Goal: Information Seeking & Learning: Learn about a topic

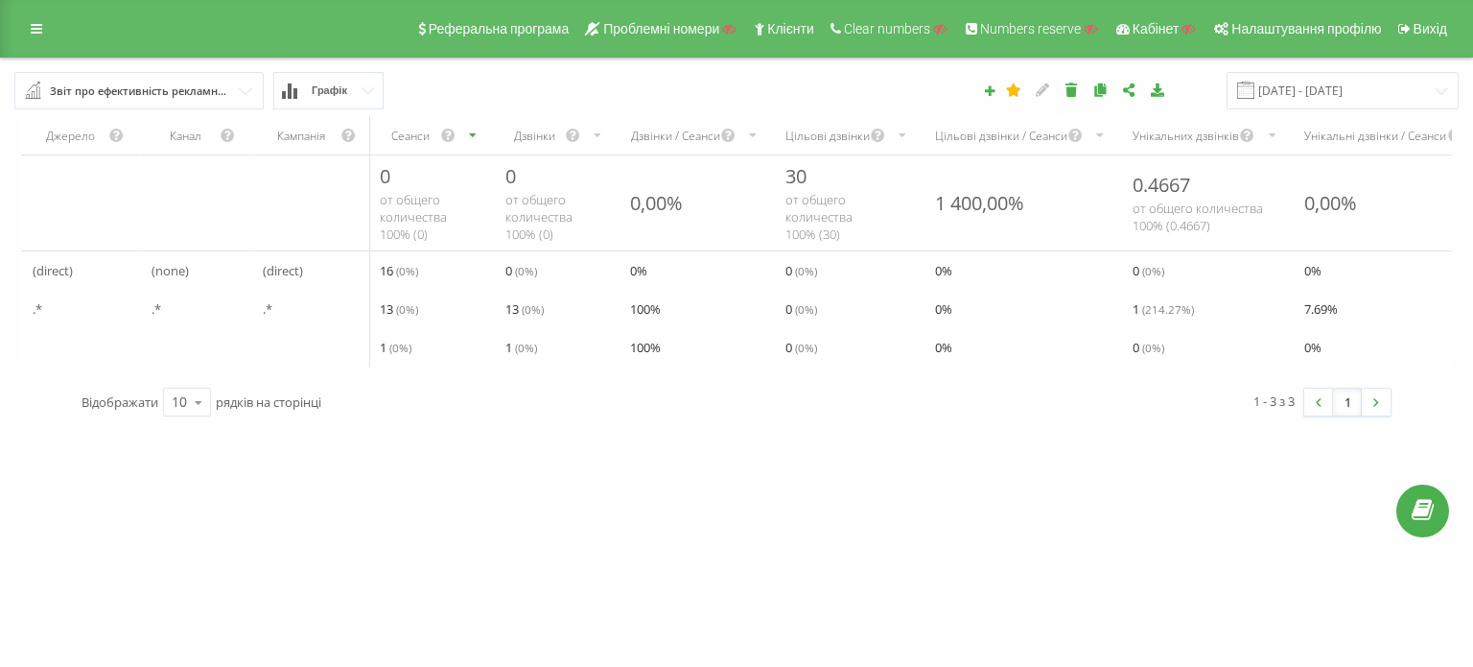
click at [1102, 133] on icon "scrollable content" at bounding box center [1101, 135] width 12 height 23
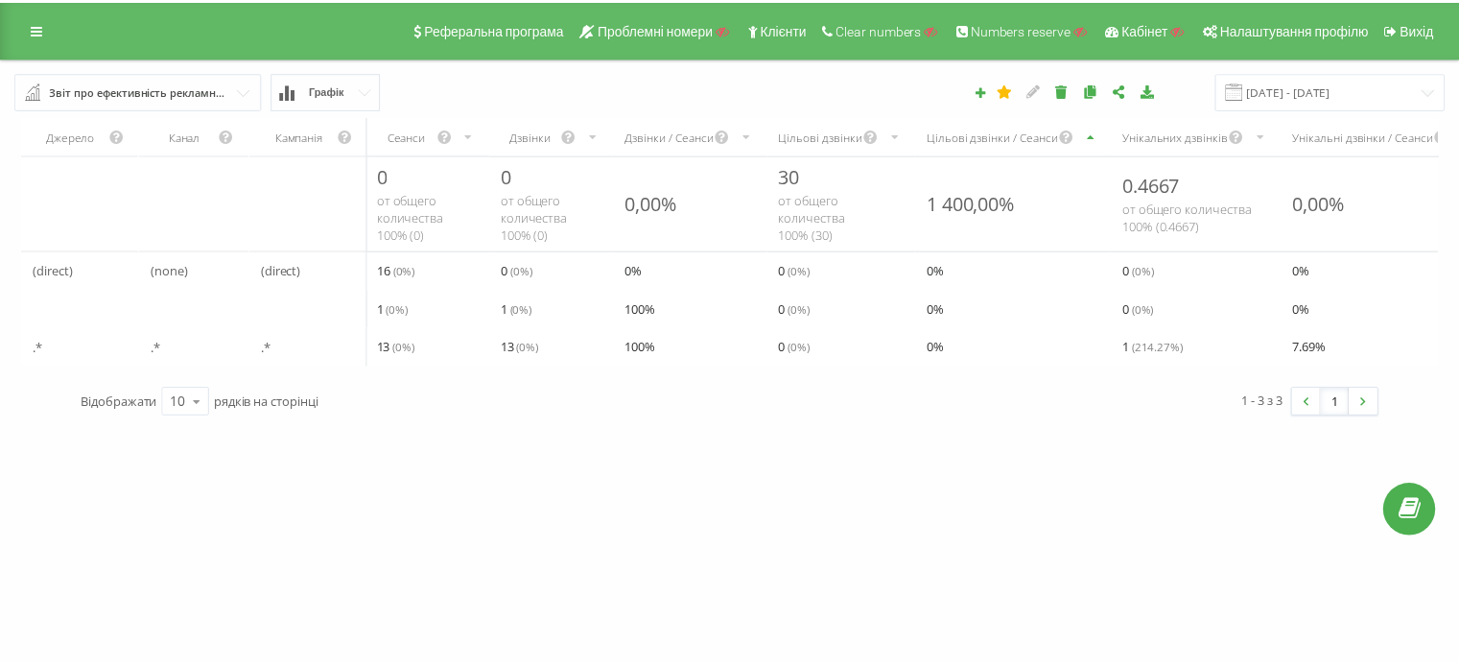
scroll to position [0, 295]
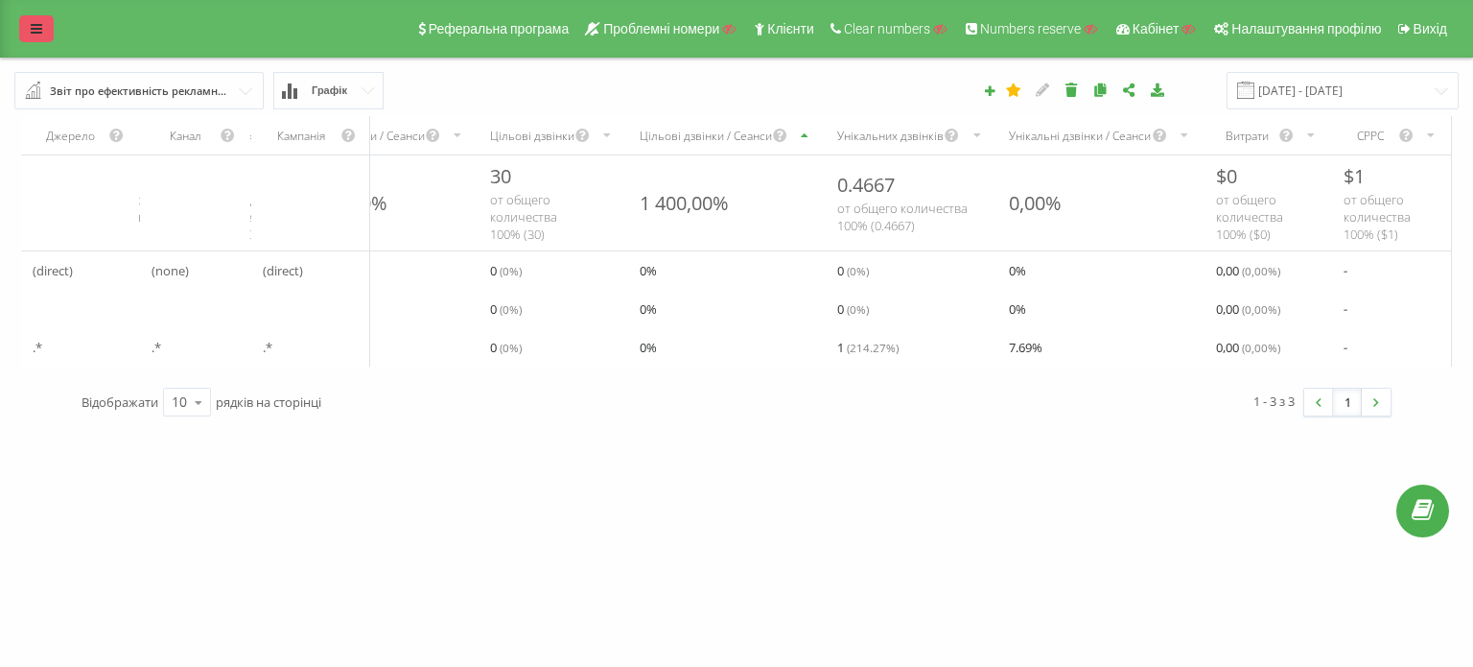
click at [34, 31] on icon at bounding box center [37, 28] width 12 height 13
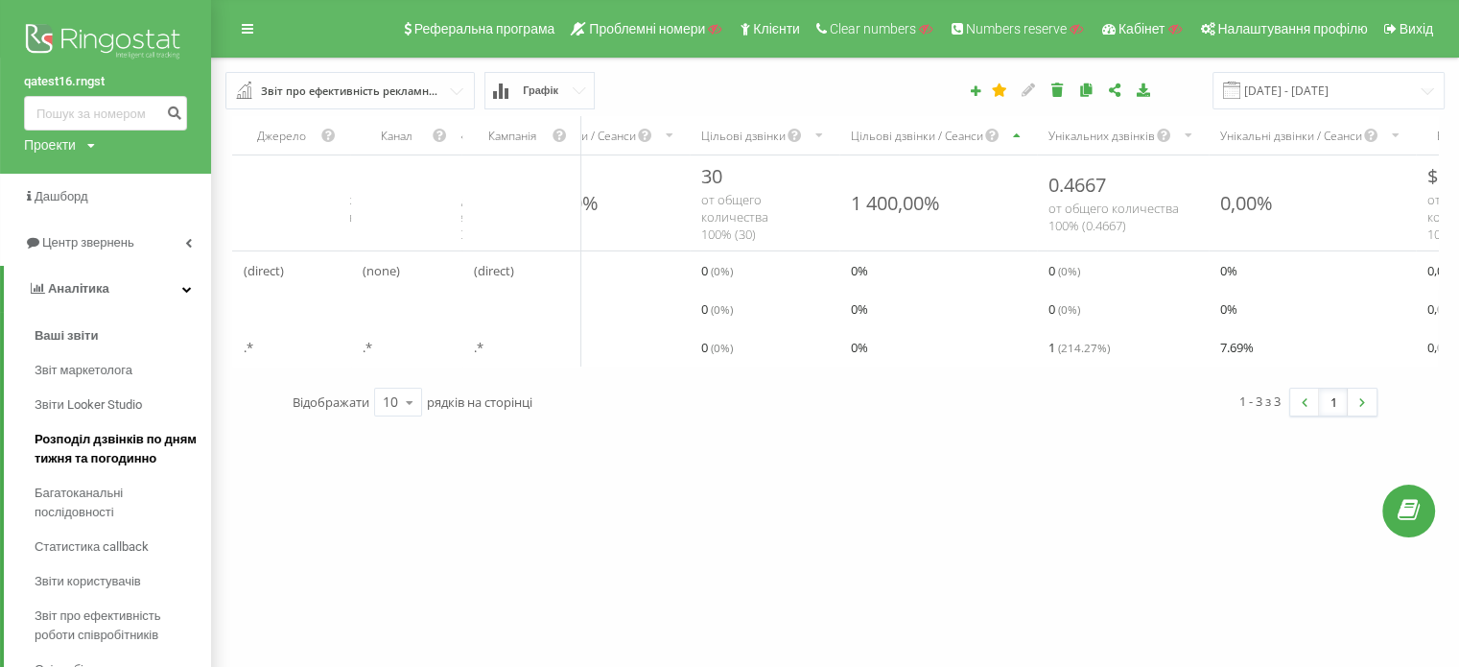
click at [105, 451] on span "Розподіл дзвінків по дням тижня та погодинно" at bounding box center [118, 449] width 167 height 38
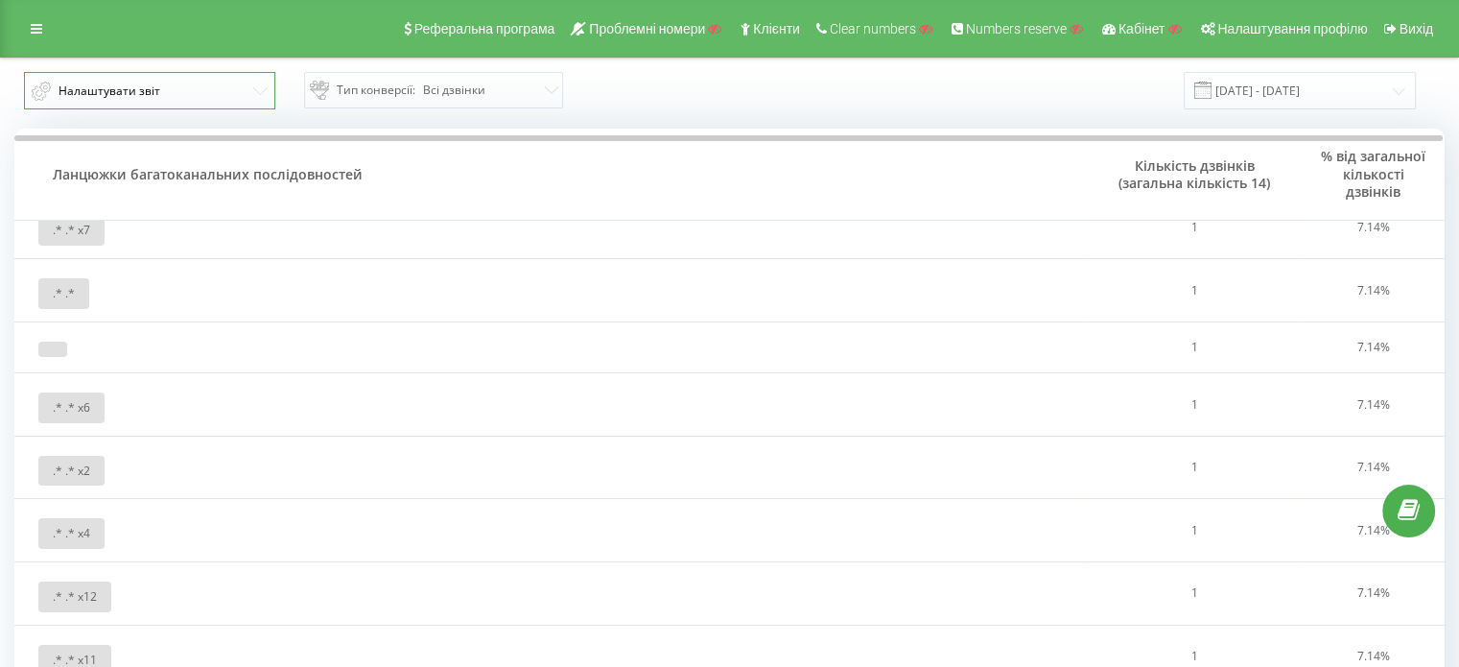
click at [52, 98] on button "Налаштувати звіт" at bounding box center [149, 90] width 251 height 37
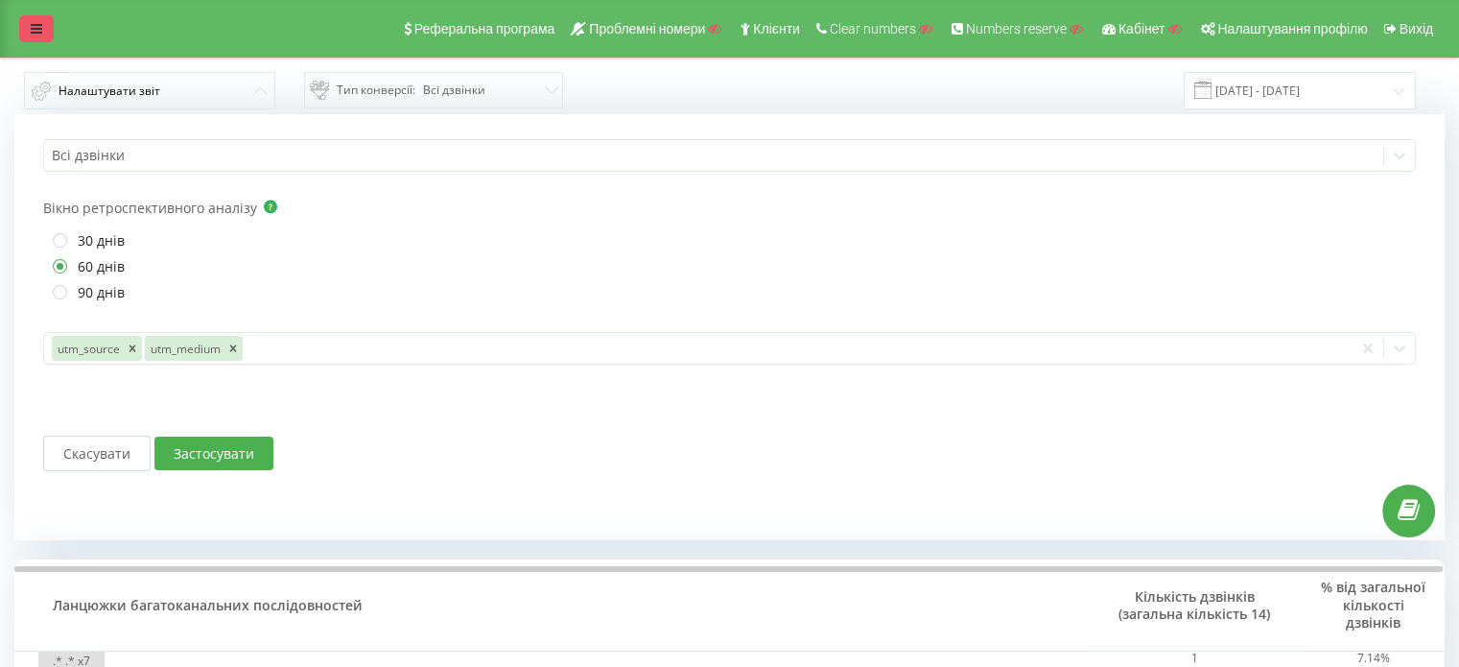
click at [33, 26] on icon at bounding box center [37, 28] width 12 height 13
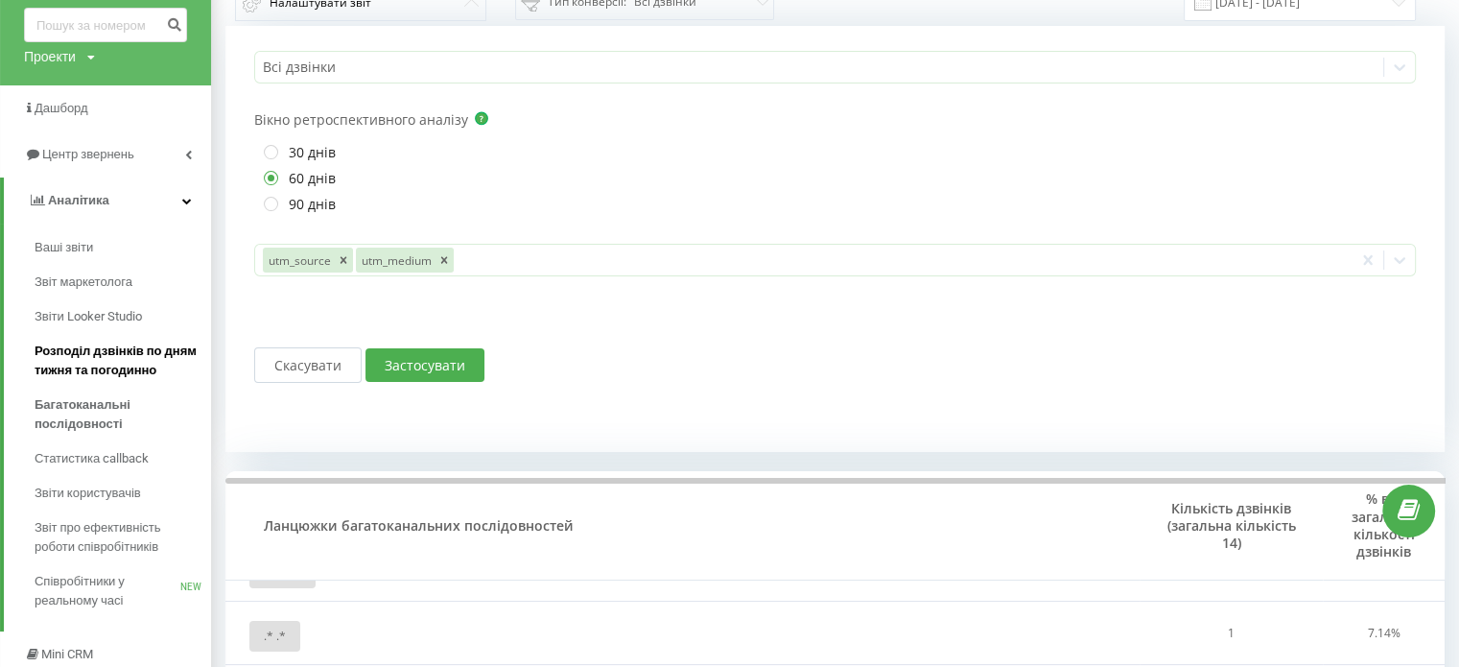
scroll to position [96, 0]
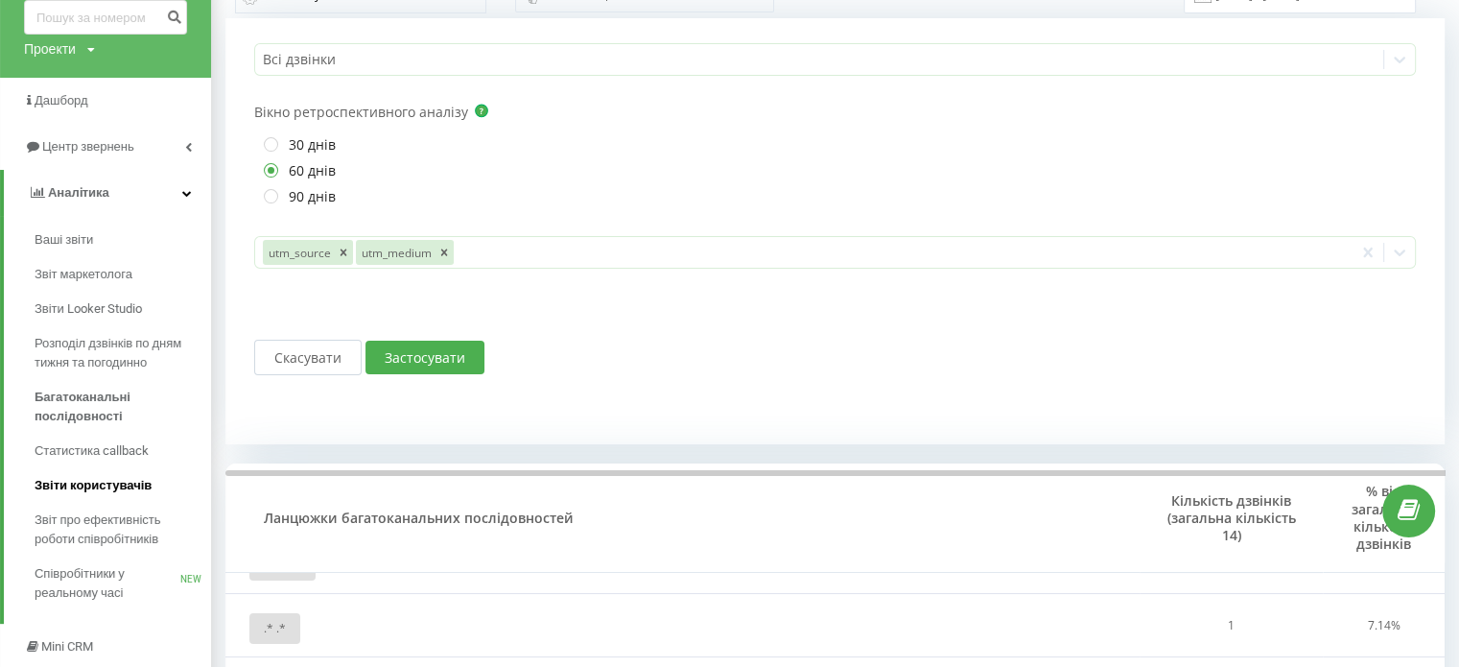
click at [91, 483] on span "Звіти користувачів" at bounding box center [93, 485] width 117 height 19
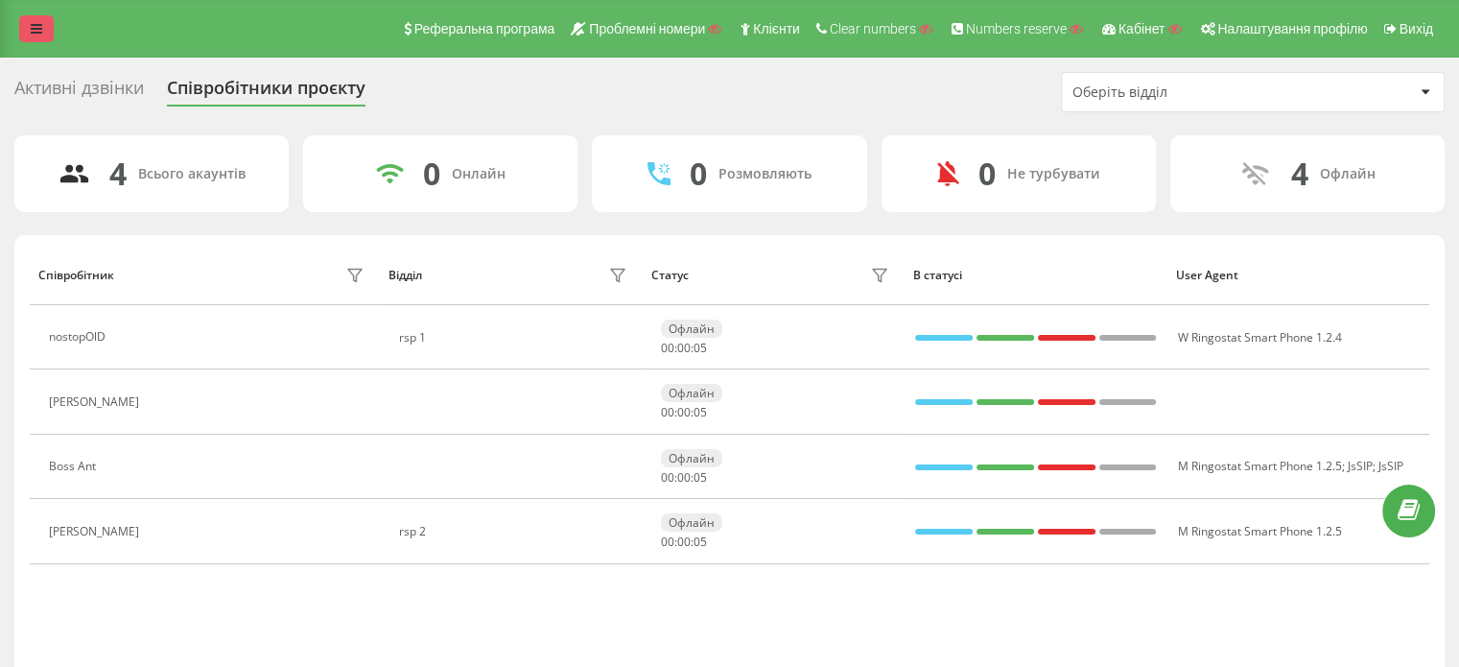
click at [35, 26] on icon at bounding box center [37, 28] width 12 height 13
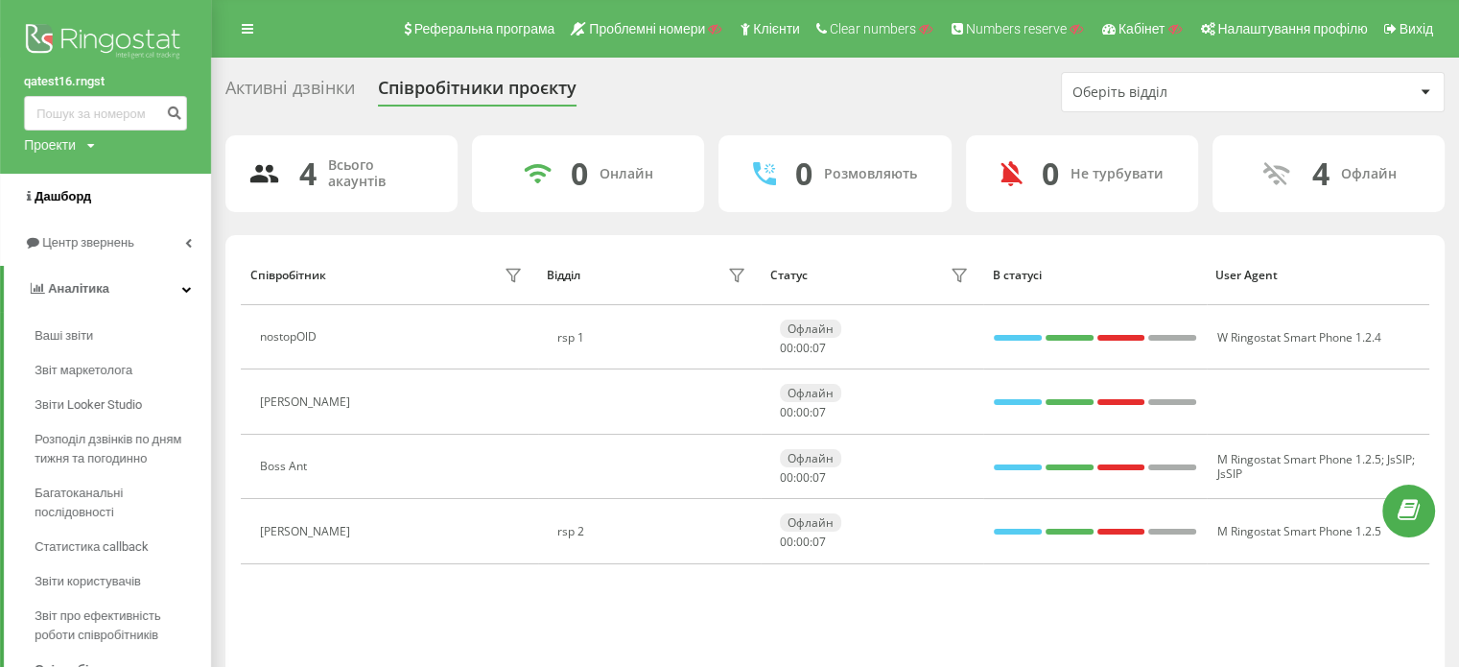
click at [78, 196] on span "Дашборд" at bounding box center [63, 196] width 57 height 14
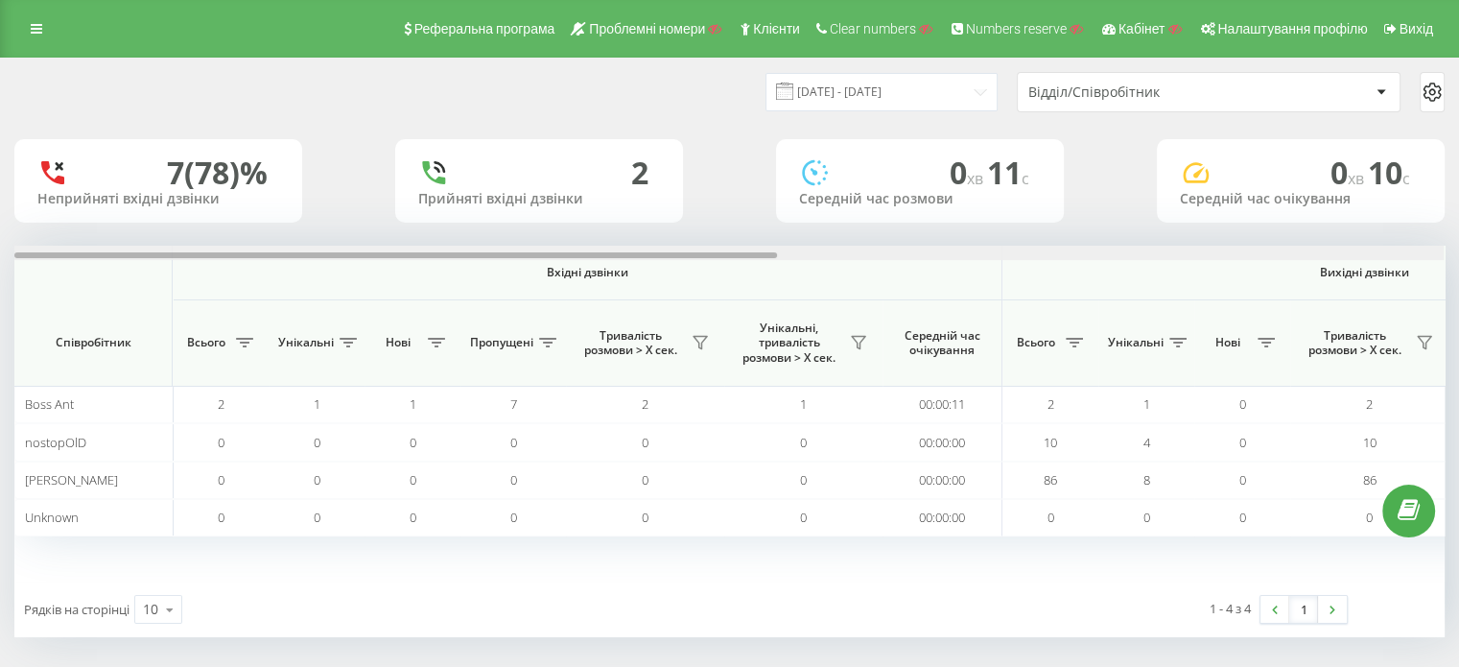
drag, startPoint x: 752, startPoint y: 254, endPoint x: 0, endPoint y: 266, distance: 752.2
click at [0, 266] on div "[DATE] - [DATE] Відділ/Співробітник 7 (78)% Неприйняті вхідні дзвінки 2 Прийнят…" at bounding box center [729, 367] width 1459 height 618
click at [39, 20] on link at bounding box center [36, 28] width 35 height 27
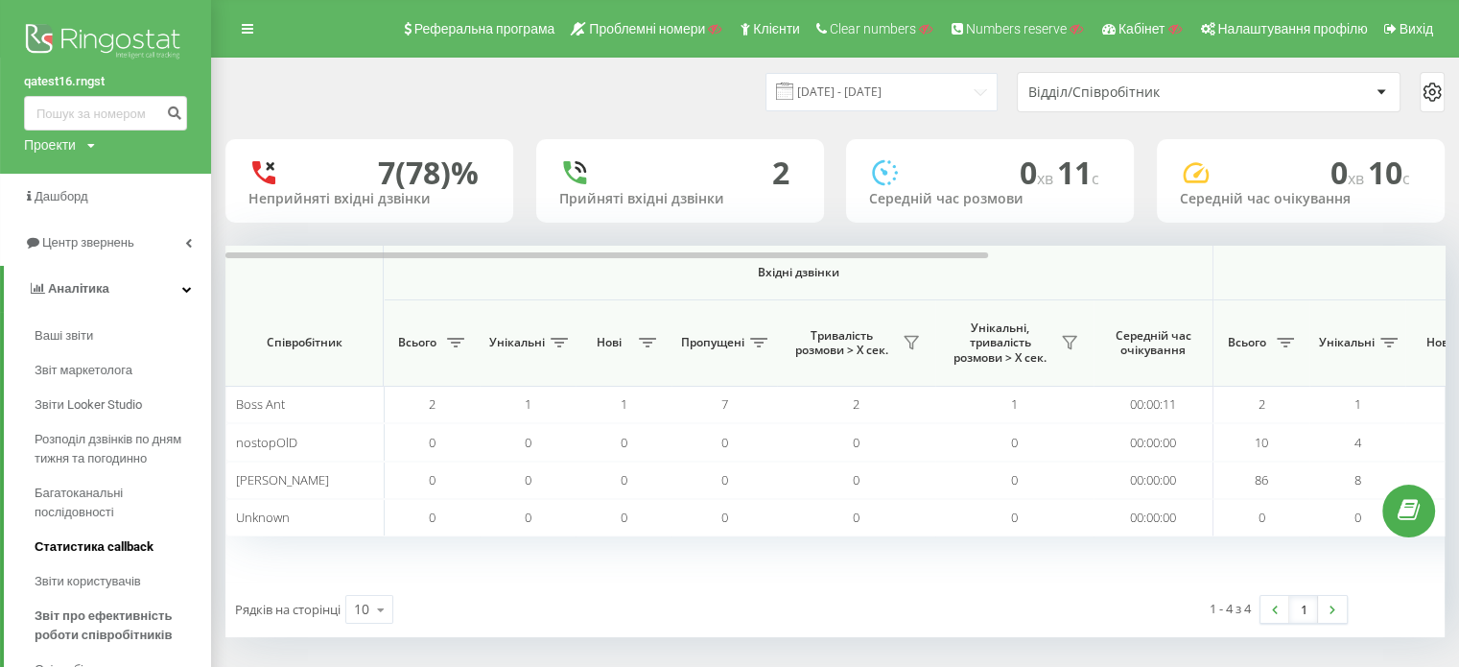
scroll to position [96, 0]
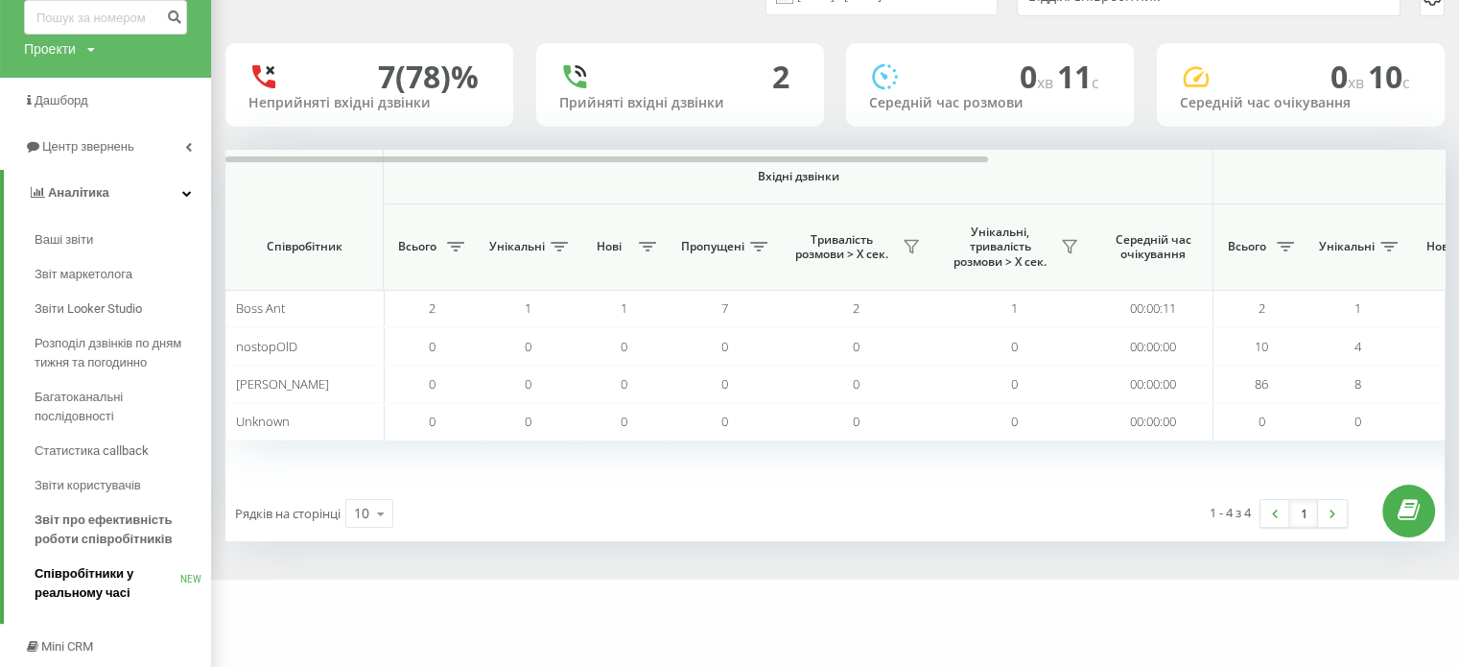
click at [107, 577] on span "Співробітники у реальному часі" at bounding box center [108, 583] width 146 height 38
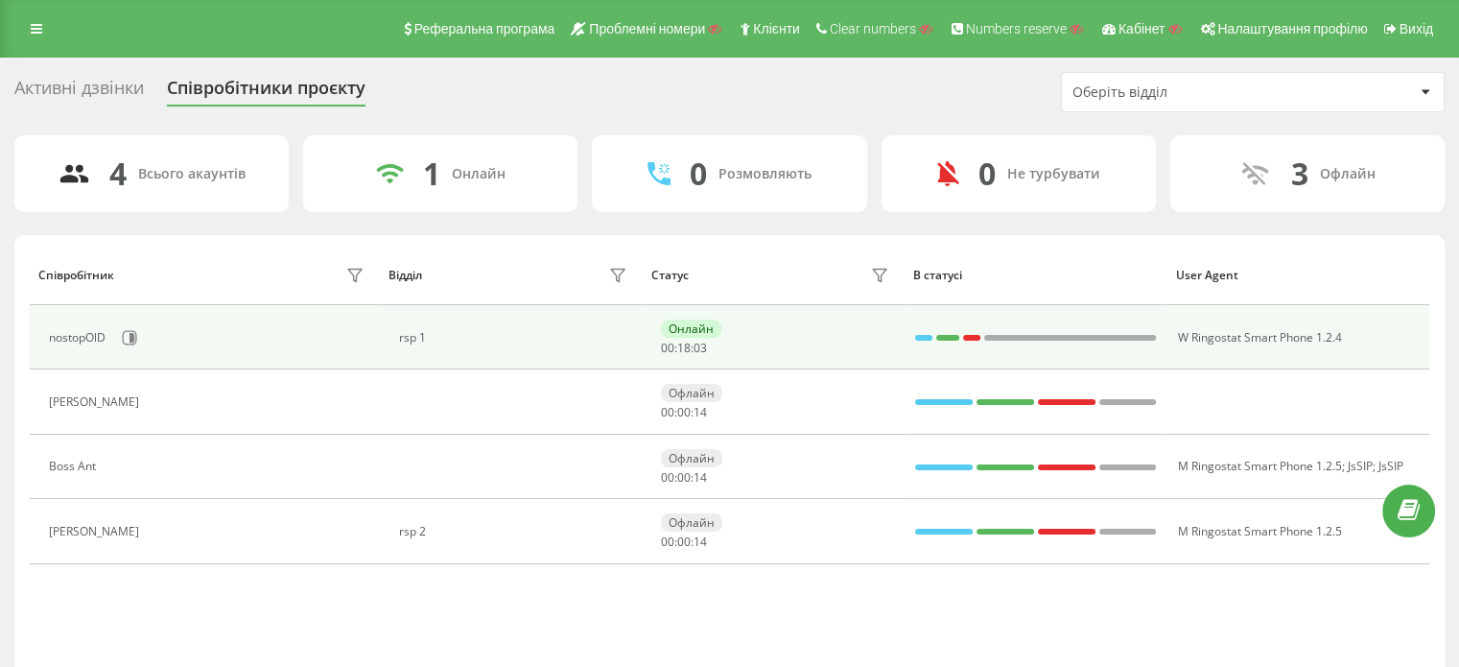
click at [1109, 326] on div at bounding box center [1070, 337] width 173 height 25
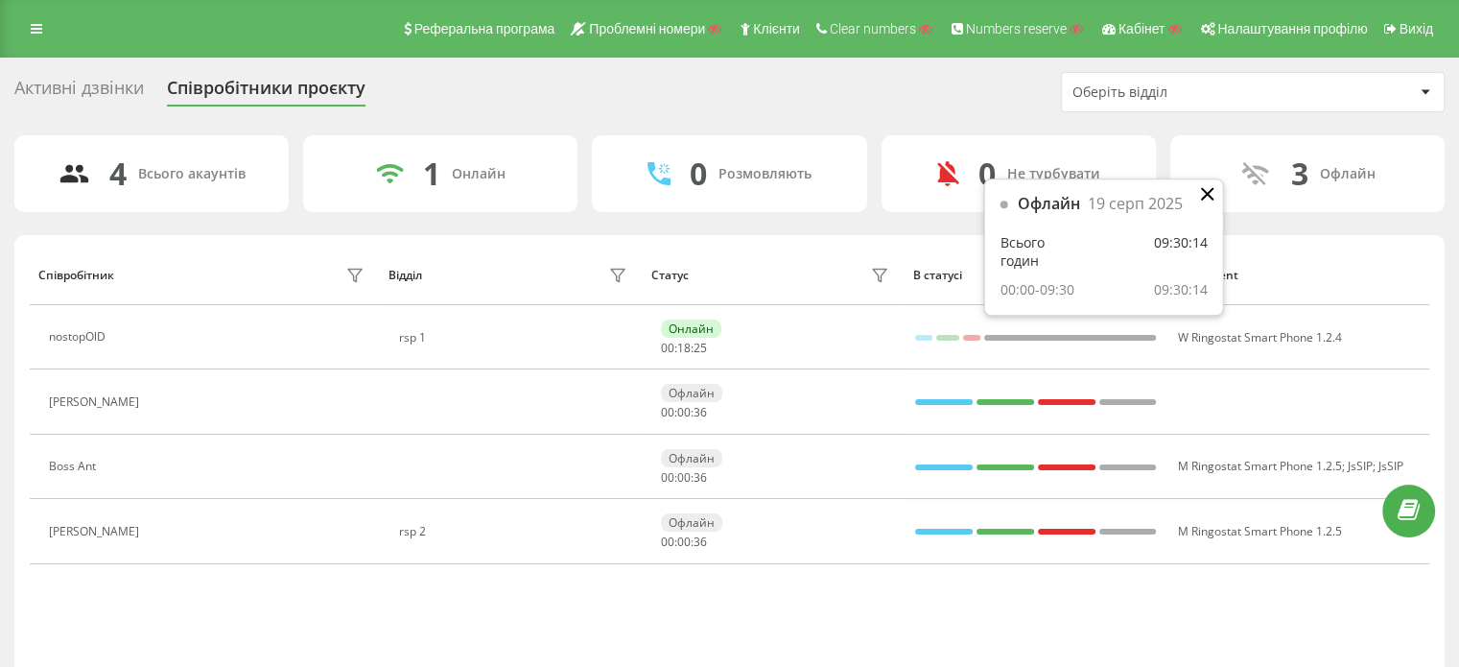
click at [1213, 190] on icon at bounding box center [1208, 195] width 12 height 12
